Goal: Task Accomplishment & Management: Use online tool/utility

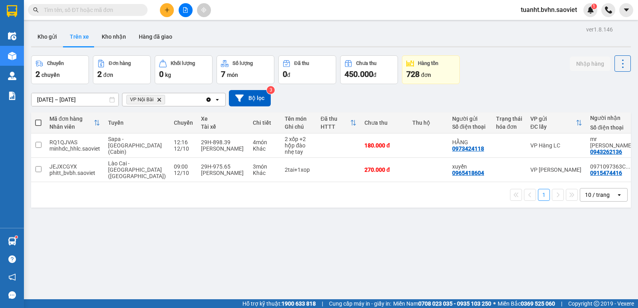
click at [188, 15] on button at bounding box center [186, 10] width 14 height 14
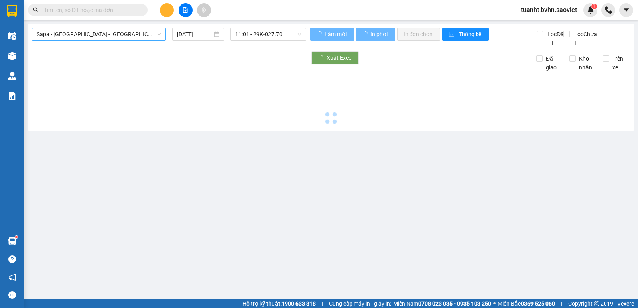
click at [128, 37] on span "Sapa - [GEOGRAPHIC_DATA] - [GEOGRAPHIC_DATA] ([GEOGRAPHIC_DATA])" at bounding box center [99, 34] width 124 height 12
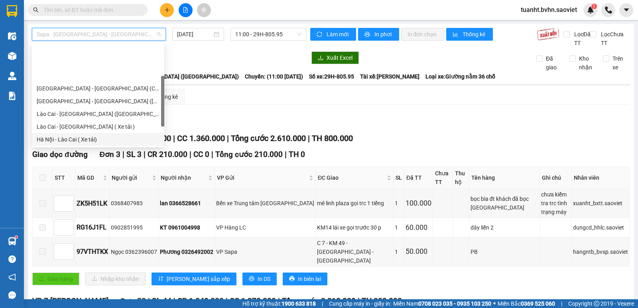
scroll to position [64, 0]
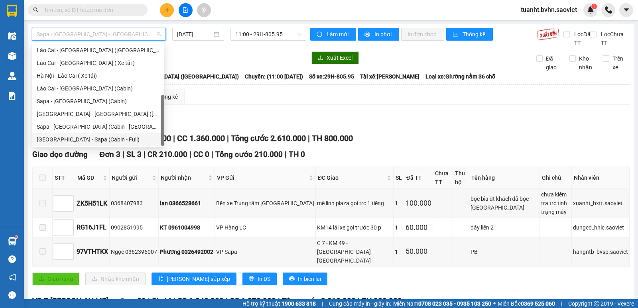
click at [110, 140] on div "[GEOGRAPHIC_DATA] - Sapa (Cabin - Full)" at bounding box center [98, 139] width 123 height 9
type input "[DATE]"
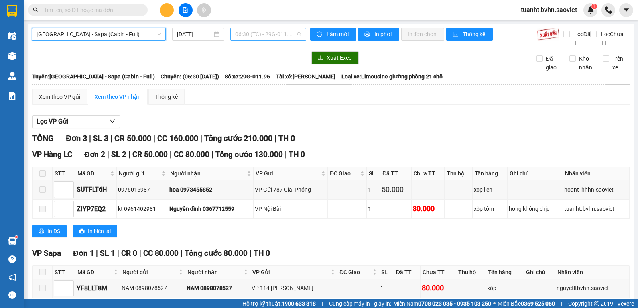
click at [289, 35] on span "06:30 (TC) - 29G-011.96" at bounding box center [268, 34] width 66 height 12
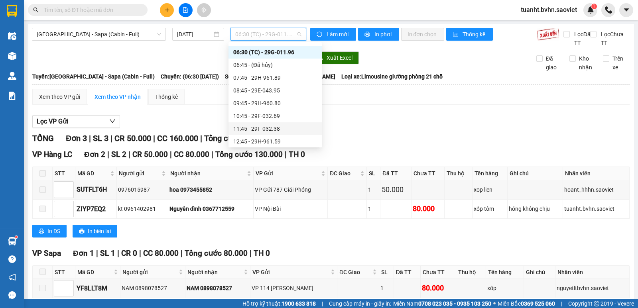
scroll to position [40, 0]
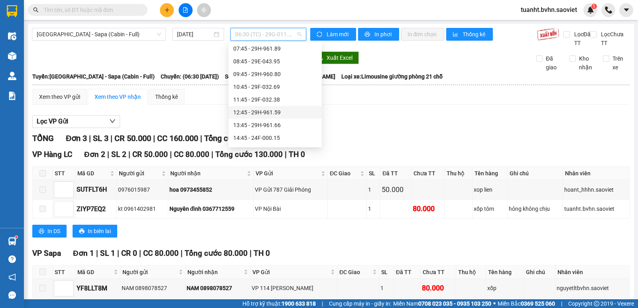
click at [268, 114] on div "12:45 - 29H-961.59" at bounding box center [275, 112] width 84 height 9
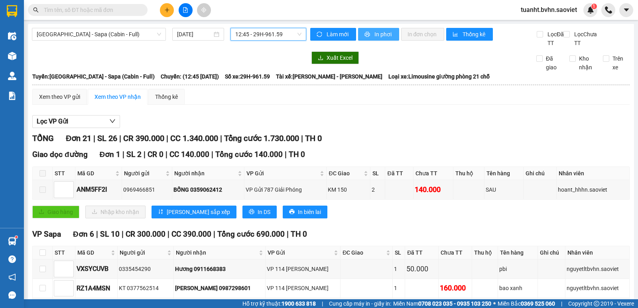
click at [386, 36] on span "In phơi" at bounding box center [383, 34] width 18 height 9
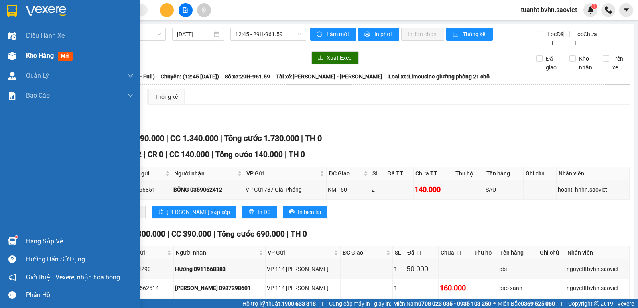
click at [16, 59] on img at bounding box center [12, 56] width 8 height 8
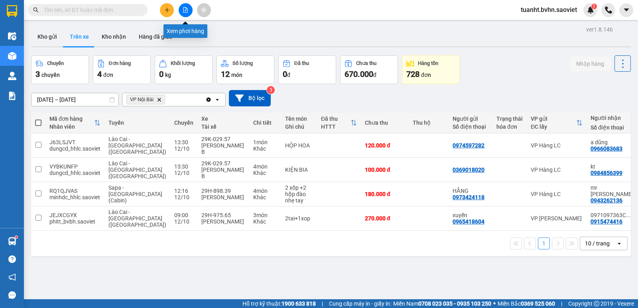
click at [189, 15] on button at bounding box center [186, 10] width 14 height 14
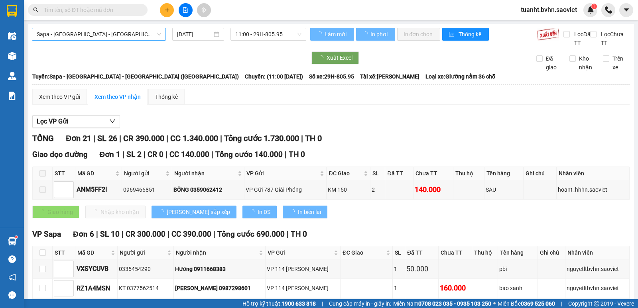
click at [134, 40] on div "Sapa - [GEOGRAPHIC_DATA] - [GEOGRAPHIC_DATA] ([GEOGRAPHIC_DATA])" at bounding box center [99, 34] width 134 height 13
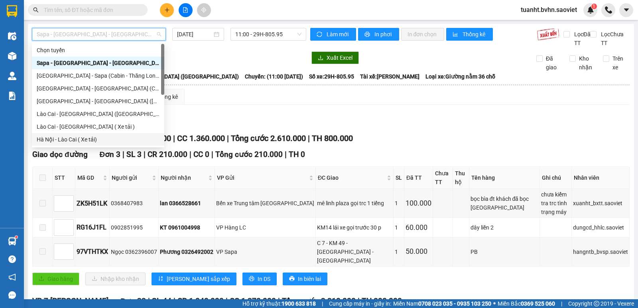
scroll to position [64, 0]
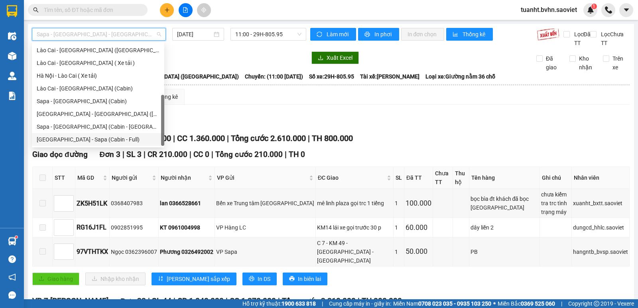
click at [116, 143] on div "[GEOGRAPHIC_DATA] - Sapa (Cabin - Full)" at bounding box center [98, 139] width 123 height 9
type input "[DATE]"
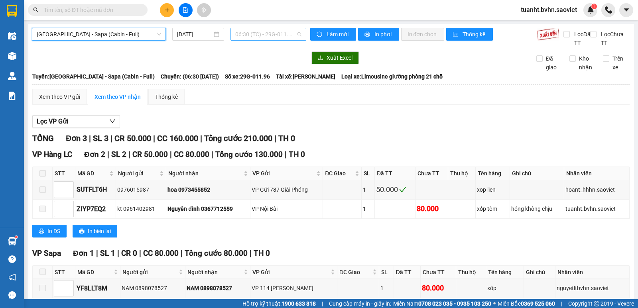
click at [267, 38] on span "06:30 (TC) - 29G-011.96" at bounding box center [268, 34] width 66 height 12
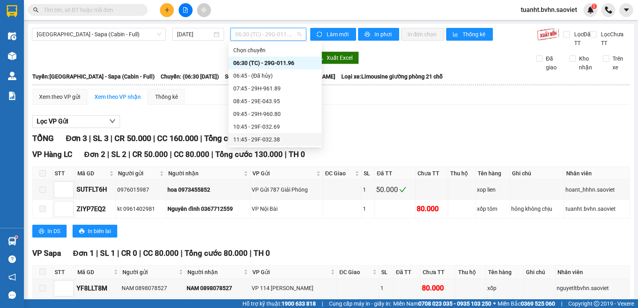
scroll to position [40, 0]
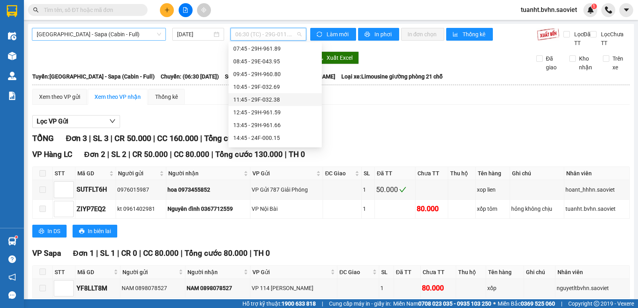
click at [120, 39] on span "[GEOGRAPHIC_DATA] - Sapa (Cabin - Full)" at bounding box center [99, 34] width 124 height 12
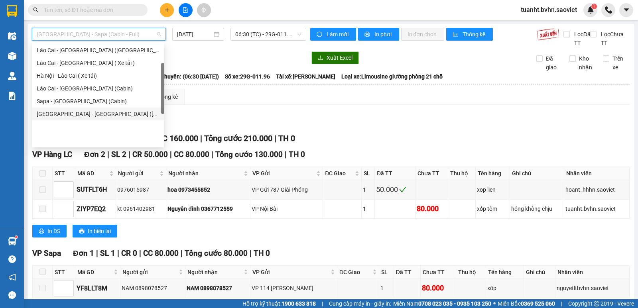
scroll to position [24, 0]
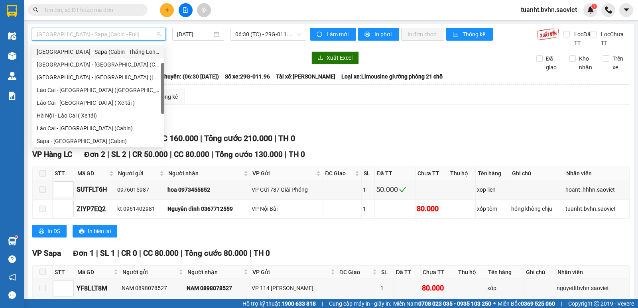
click at [123, 51] on div "[GEOGRAPHIC_DATA] - Sapa (Cabin - Thăng Long)" at bounding box center [98, 51] width 123 height 9
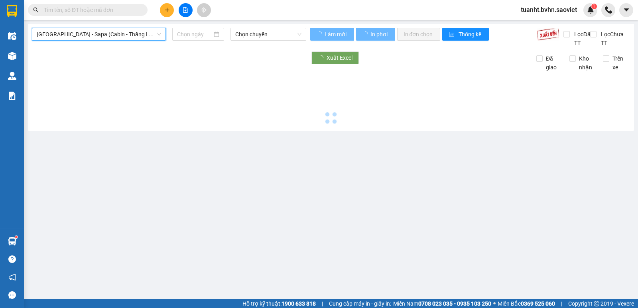
type input "[DATE]"
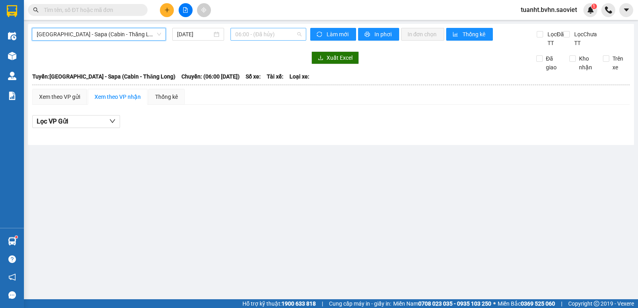
scroll to position [13, 0]
click at [242, 32] on span "06:00 - (Đã hủy)" at bounding box center [268, 34] width 66 height 12
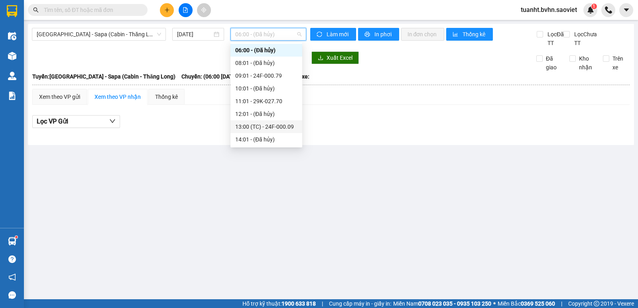
click at [285, 127] on div "13:00 (TC) - 24F-000.09" at bounding box center [266, 126] width 62 height 9
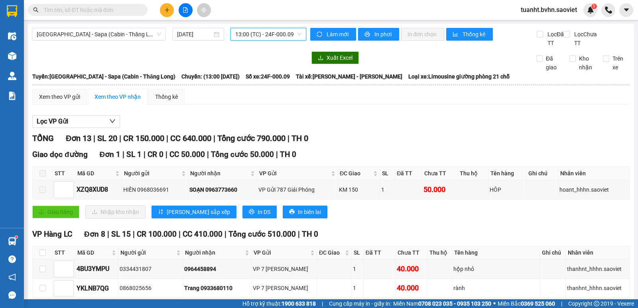
click at [376, 41] on div "Làm mới In phơi In đơn chọn Thống kê" at bounding box center [423, 38] width 226 height 20
click at [380, 36] on span "In phơi" at bounding box center [383, 34] width 18 height 9
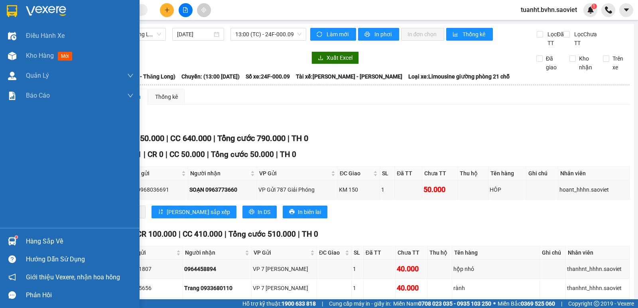
drag, startPoint x: 16, startPoint y: 57, endPoint x: 159, endPoint y: 1, distance: 153.7
click at [16, 57] on img at bounding box center [12, 56] width 8 height 8
